Goal: Task Accomplishment & Management: Complete application form

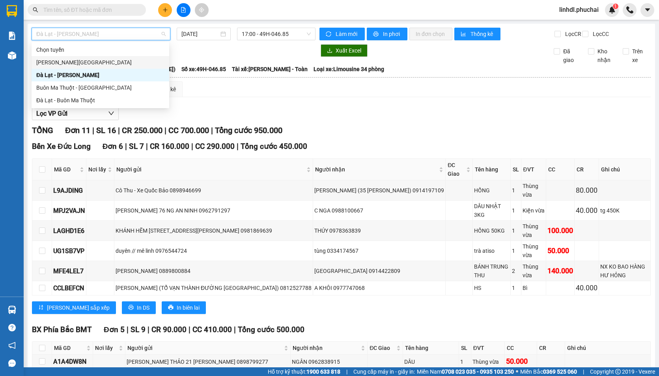
click at [77, 60] on div "[PERSON_NAME][GEOGRAPHIC_DATA]" at bounding box center [100, 62] width 128 height 9
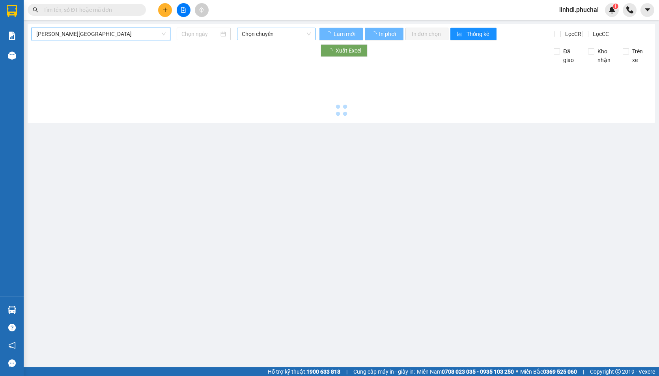
type input "[DATE]"
click at [260, 35] on span "Chọn chuyến" at bounding box center [276, 34] width 69 height 12
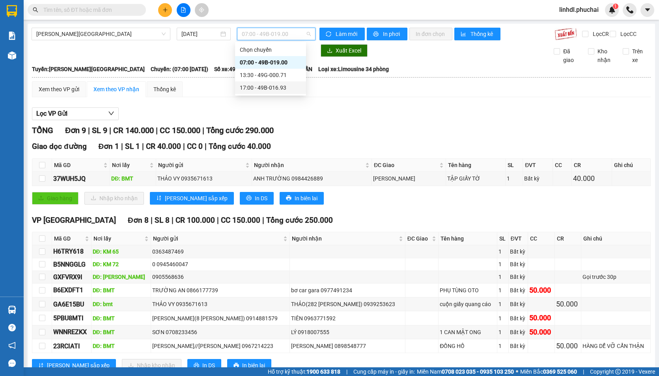
click at [281, 88] on div "17:00 - 49B-016.93" at bounding box center [271, 87] width 62 height 9
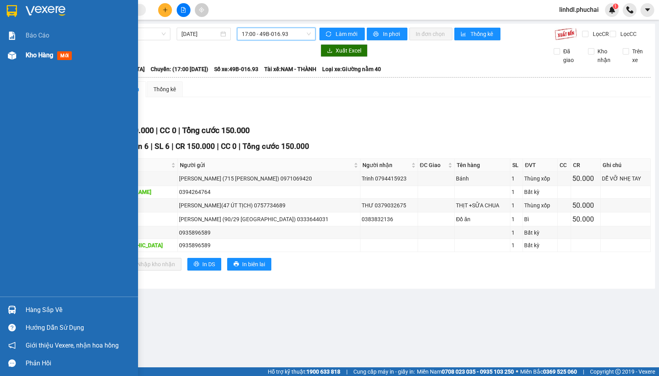
click at [21, 61] on div "Kho hàng mới" at bounding box center [69, 55] width 138 height 20
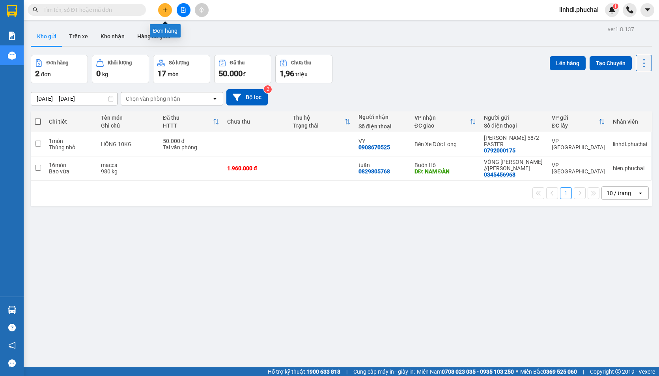
click at [167, 9] on icon "plus" at bounding box center [166, 10] width 6 height 6
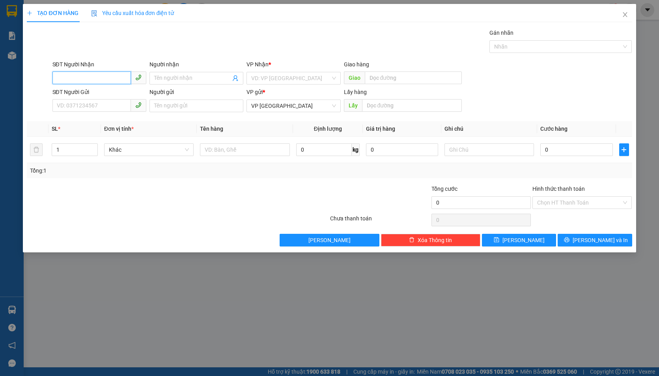
click at [84, 74] on input "SĐT Người Nhận" at bounding box center [91, 77] width 79 height 13
click at [99, 73] on input "0972470" at bounding box center [91, 77] width 79 height 13
click at [114, 84] on input "0972470470" at bounding box center [91, 77] width 79 height 13
click at [114, 80] on input "0972470470" at bounding box center [91, 77] width 79 height 13
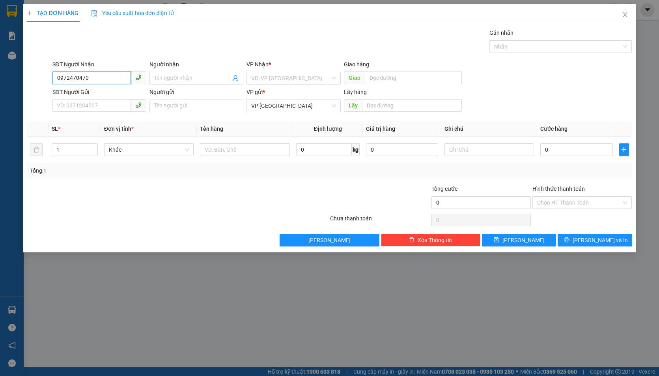
click at [114, 79] on input "0972470470" at bounding box center [91, 77] width 79 height 13
type input "0972470470"
click at [193, 78] on input "Người nhận" at bounding box center [192, 78] width 77 height 9
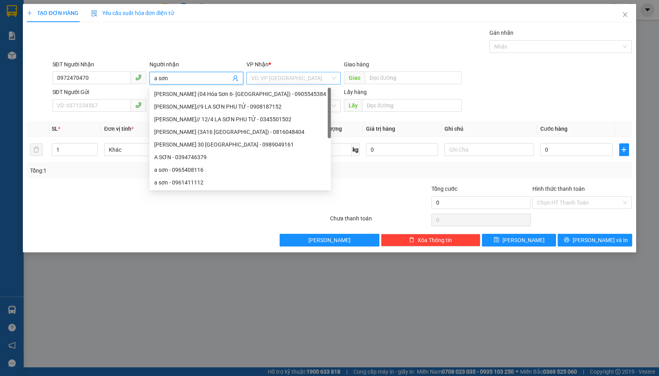
type input "a sơn"
click at [280, 76] on input "search" at bounding box center [290, 78] width 79 height 12
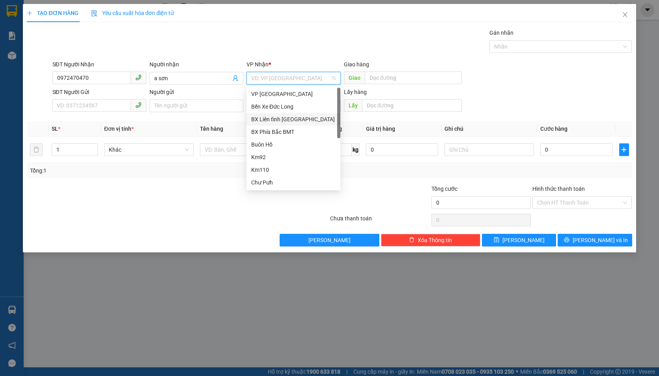
click at [279, 127] on div "BX Phía Bắc BMT" at bounding box center [293, 131] width 84 height 9
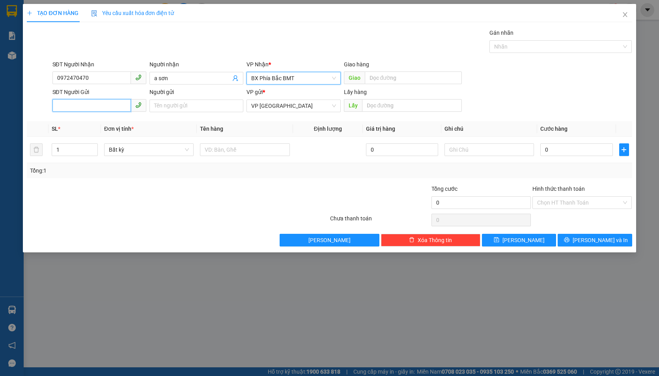
click at [95, 106] on input "SĐT Người Gửi" at bounding box center [91, 105] width 79 height 13
type input "0"
type input "0326663144"
click at [103, 124] on div "0326663144 - VI VIỆT NGÂN" at bounding box center [99, 121] width 84 height 9
type input "VI VIỆT NGÂN"
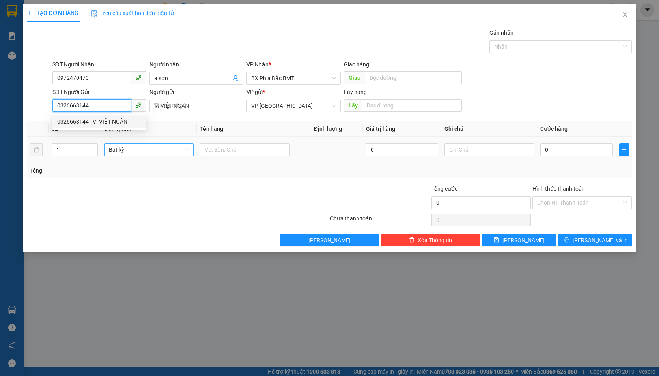
type input "40.000"
type input "0326663144"
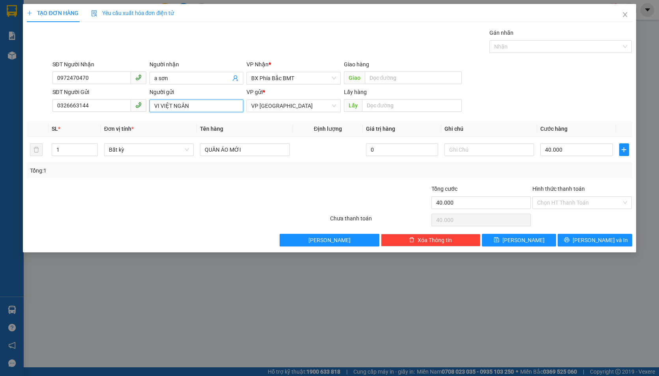
click at [202, 105] on input "VI VIỆT NGÂN" at bounding box center [197, 105] width 94 height 13
click at [135, 153] on span "Bất kỳ" at bounding box center [149, 150] width 80 height 12
type input "VI VIỆT NGÂN SỐ 1 TRẠNG TRÌNH"
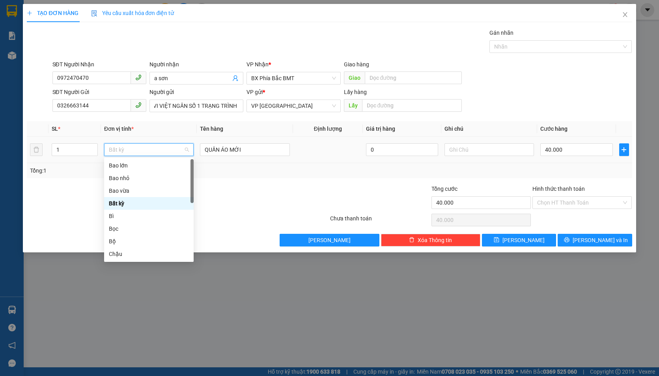
scroll to position [0, 0]
type input "B"
click at [122, 212] on div "Bì" at bounding box center [149, 215] width 80 height 9
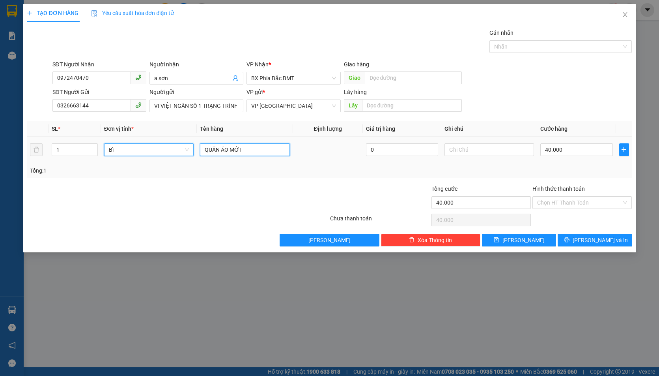
click at [245, 150] on input "QUẦN ÁO MỚI" at bounding box center [245, 149] width 90 height 13
type input "0"
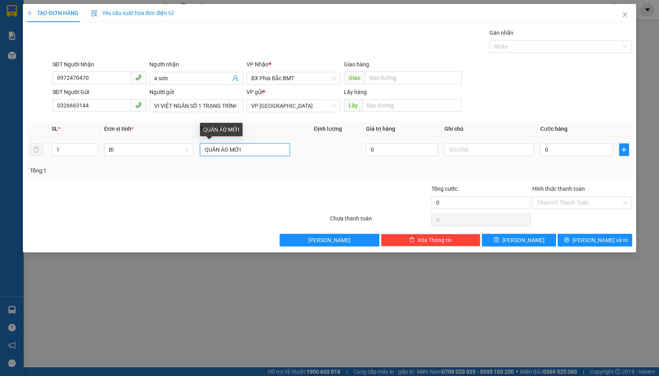
click at [245, 150] on input "QUẦN ÁO MỚI" at bounding box center [245, 149] width 90 height 13
type input "HS"
click at [567, 148] on input "0" at bounding box center [576, 149] width 72 height 13
type input "4"
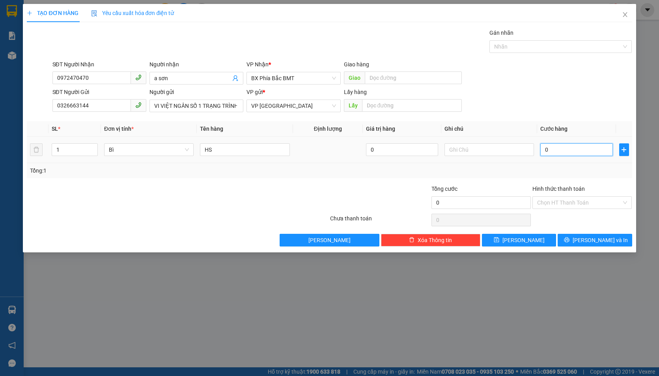
type input "4"
type input "40"
type input "400"
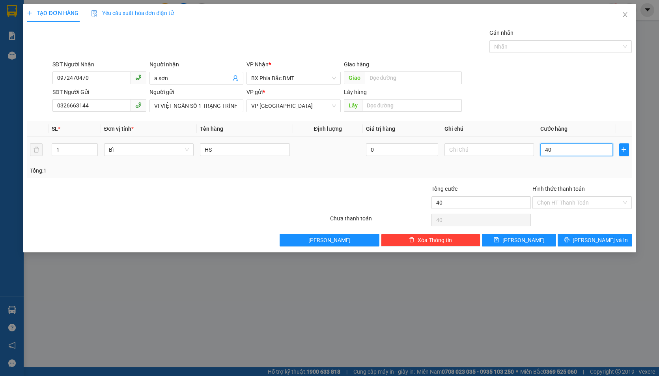
type input "400"
type input "4.000"
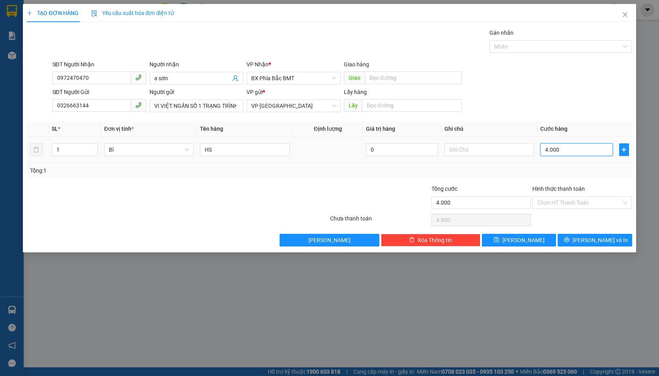
type input "40.000"
click at [564, 204] on input "Hình thức thanh toán" at bounding box center [579, 202] width 84 height 12
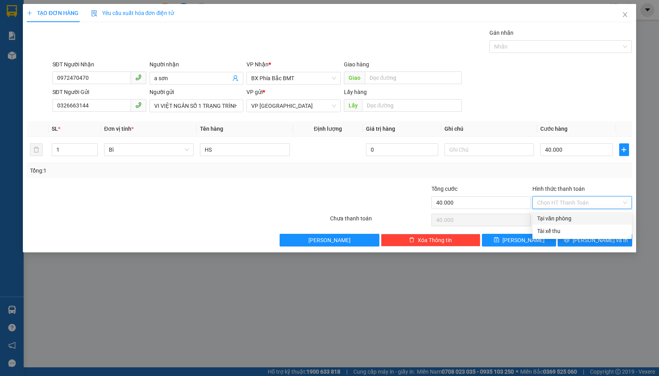
click at [567, 216] on div "Tại văn phòng" at bounding box center [582, 218] width 90 height 9
type input "0"
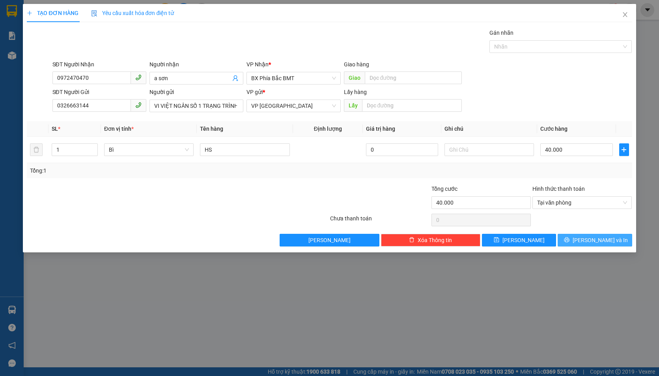
click at [568, 239] on button "[PERSON_NAME] và In" at bounding box center [595, 240] width 74 height 13
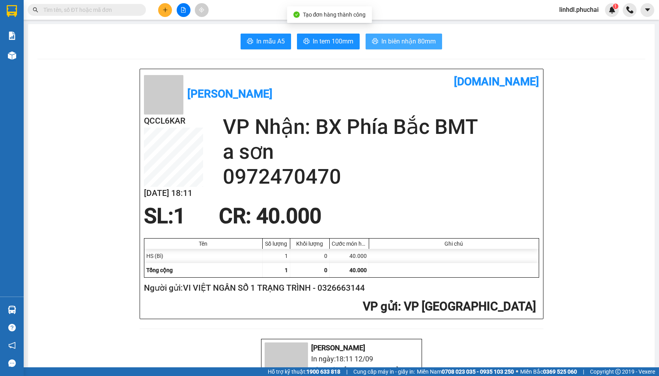
click at [416, 42] on span "In biên nhận 80mm" at bounding box center [408, 41] width 54 height 10
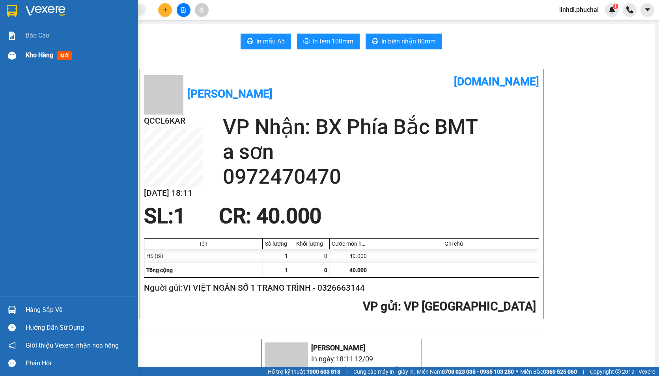
click at [13, 59] on img at bounding box center [12, 55] width 8 height 8
